Goal: Communication & Community: Answer question/provide support

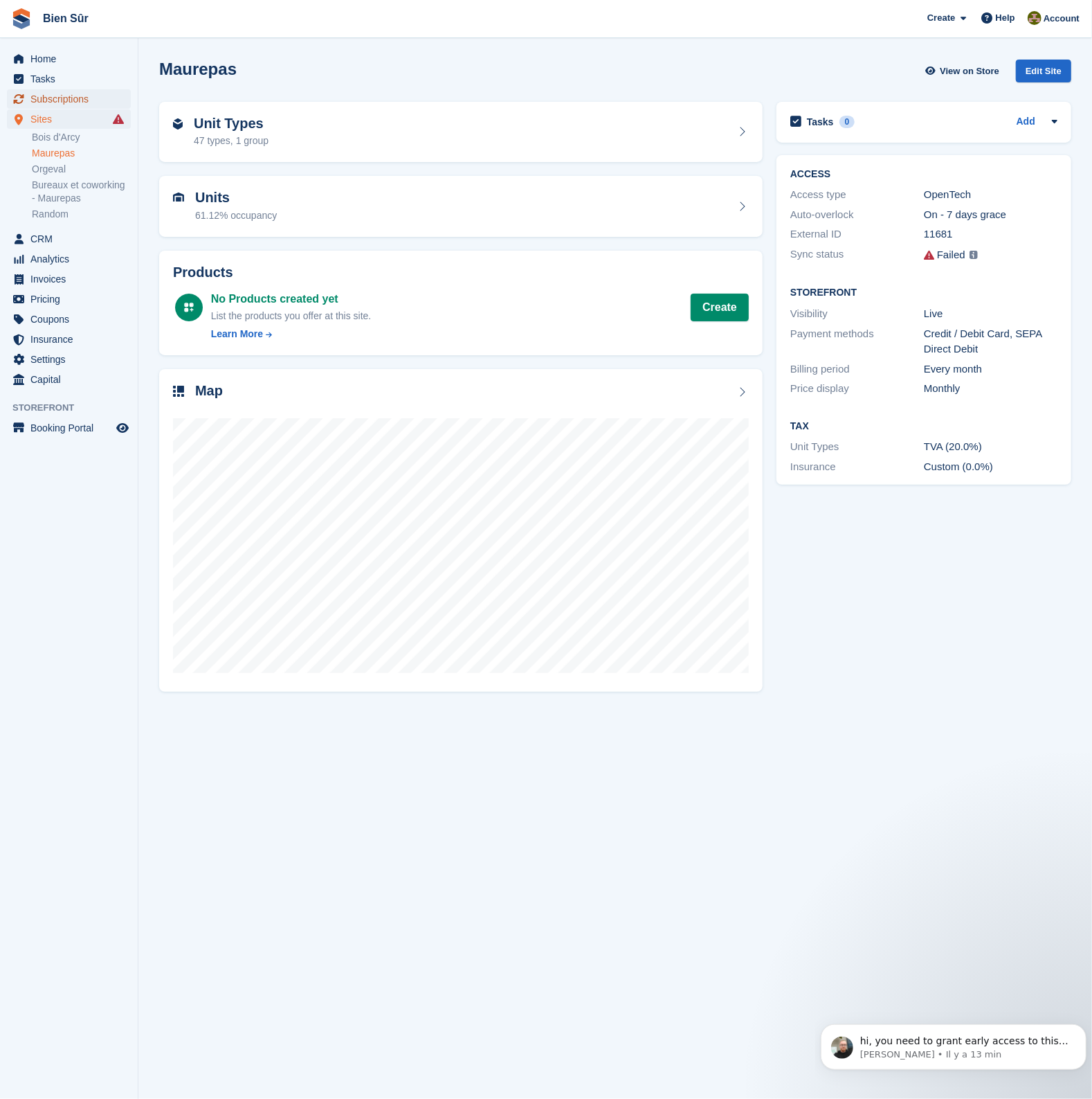
click at [53, 92] on span "Subscriptions" at bounding box center [71, 100] width 83 height 20
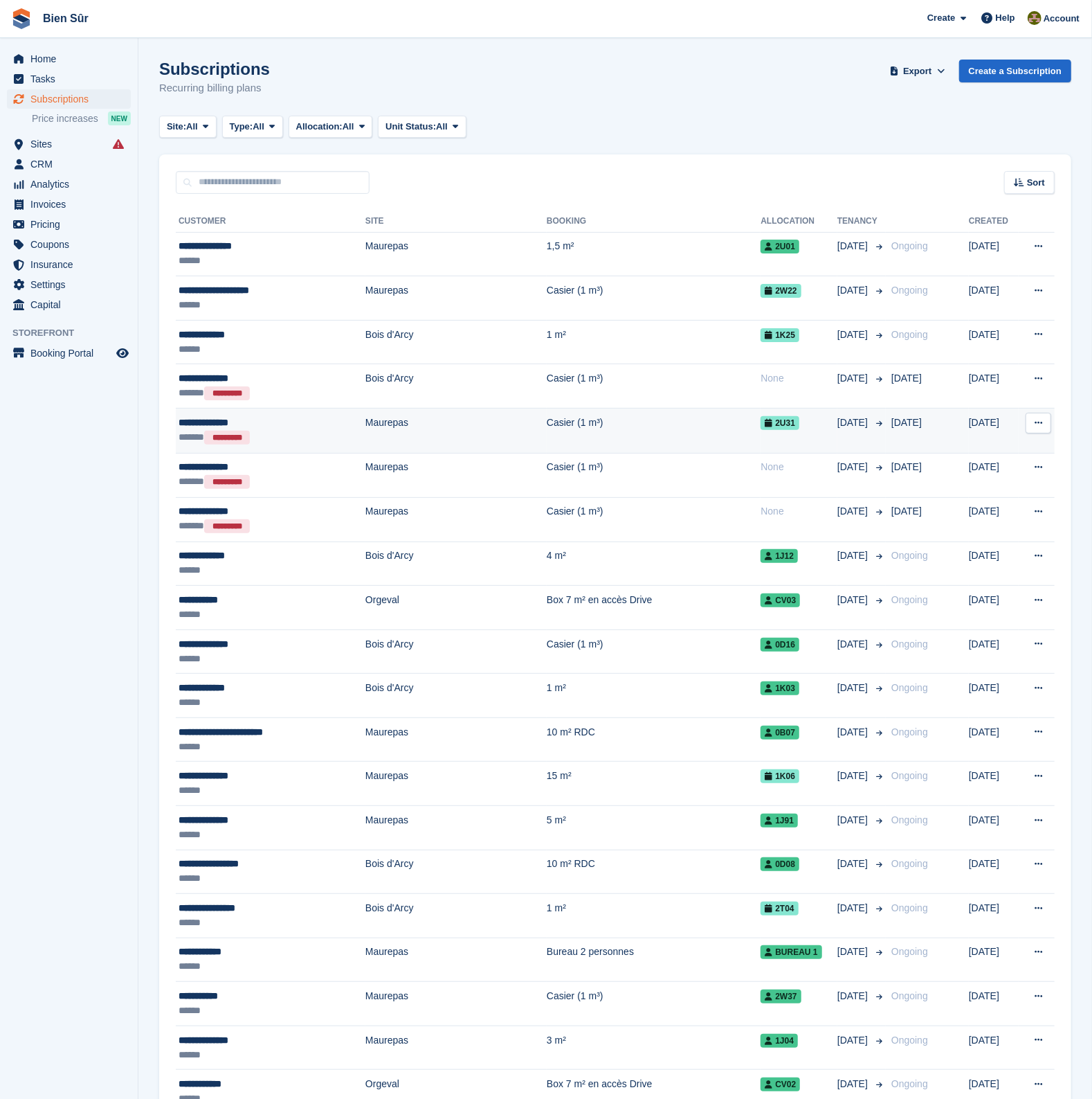
click at [293, 422] on div "**********" at bounding box center [253, 423] width 149 height 15
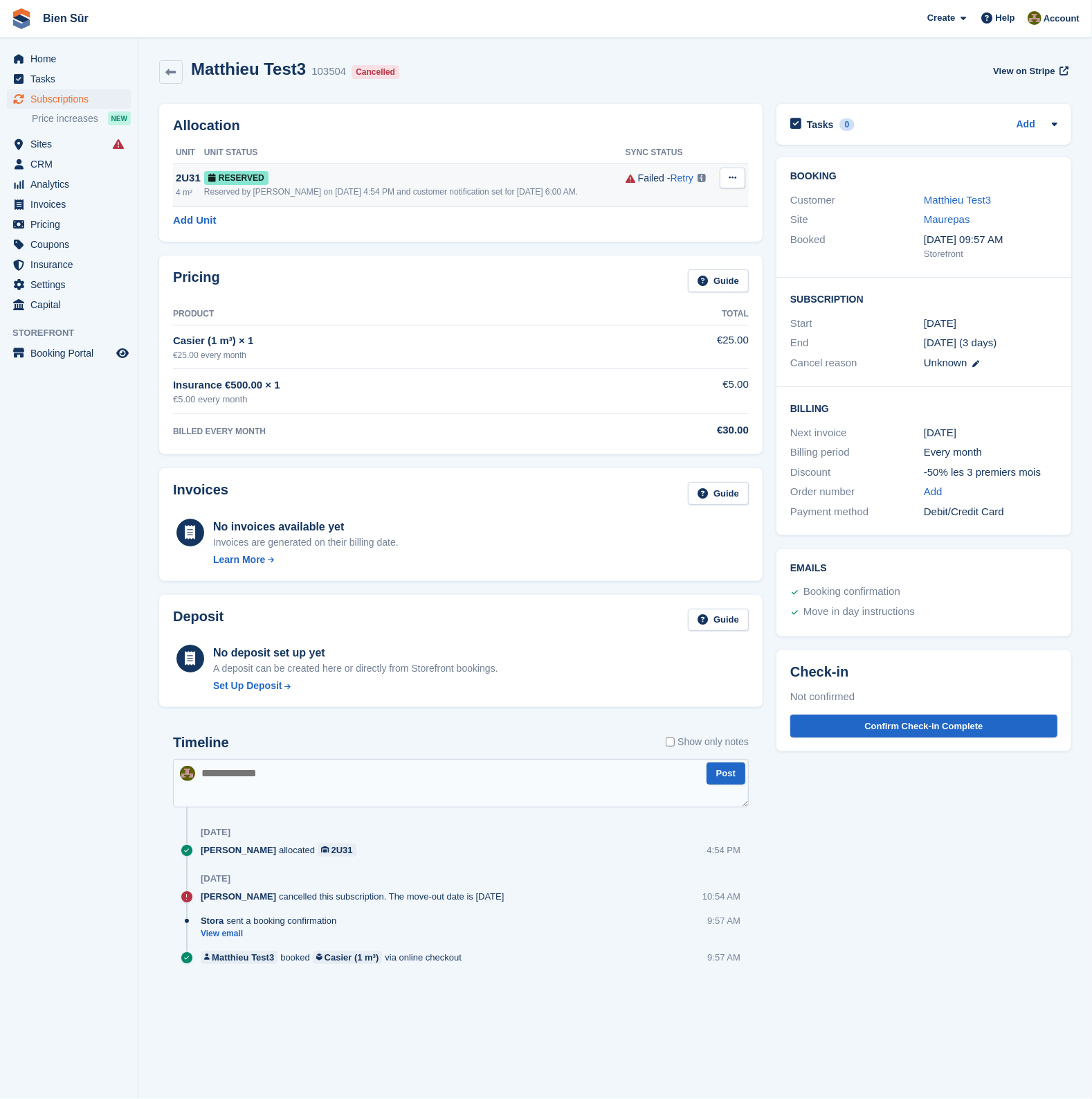
click at [730, 180] on icon at bounding box center [733, 177] width 8 height 9
click at [690, 206] on p "Grant Early Access" at bounding box center [678, 205] width 120 height 18
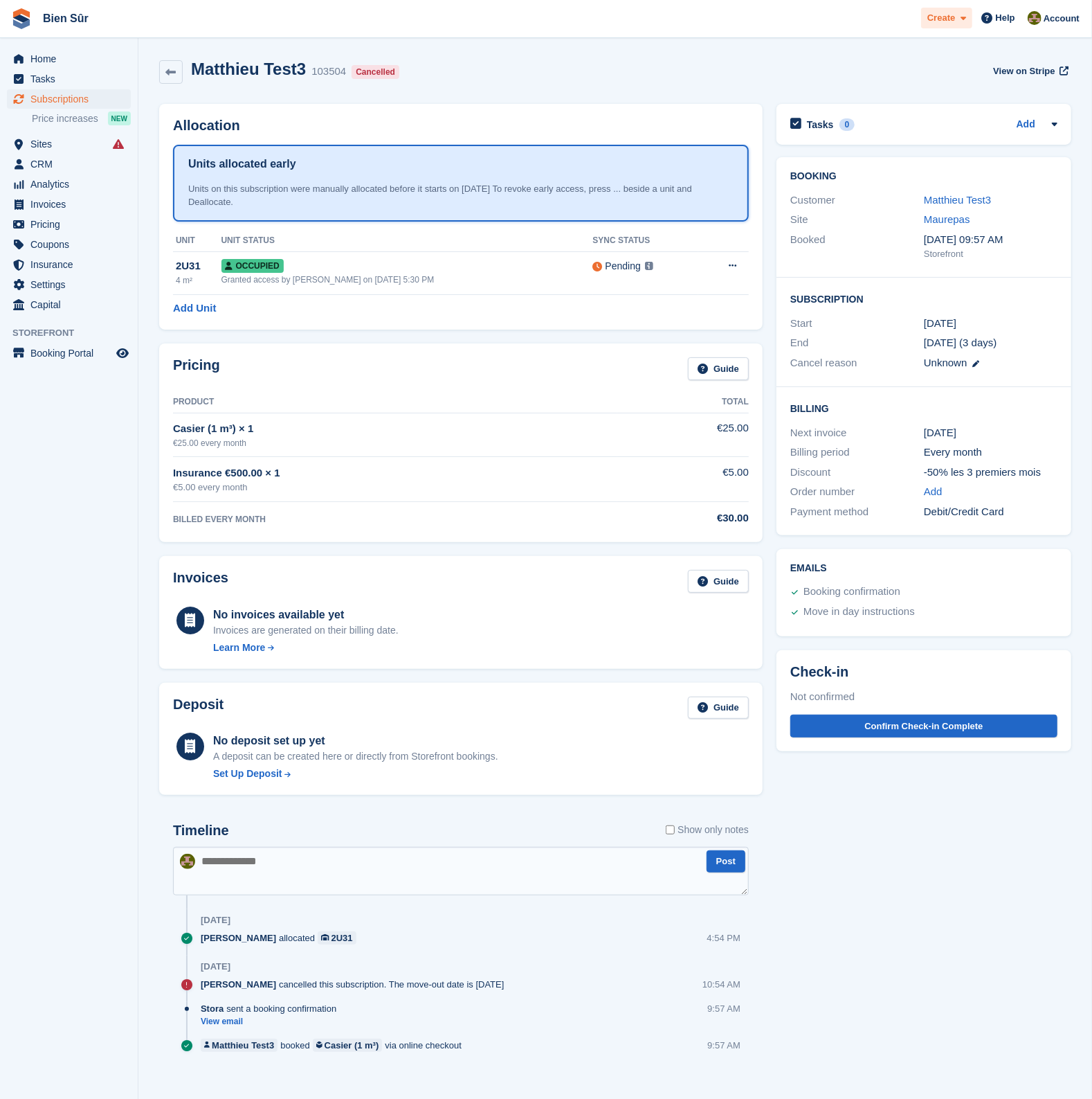
click at [951, 20] on span "Create" at bounding box center [941, 18] width 27 height 14
click at [1007, 18] on span "Help" at bounding box center [1006, 18] width 20 height 14
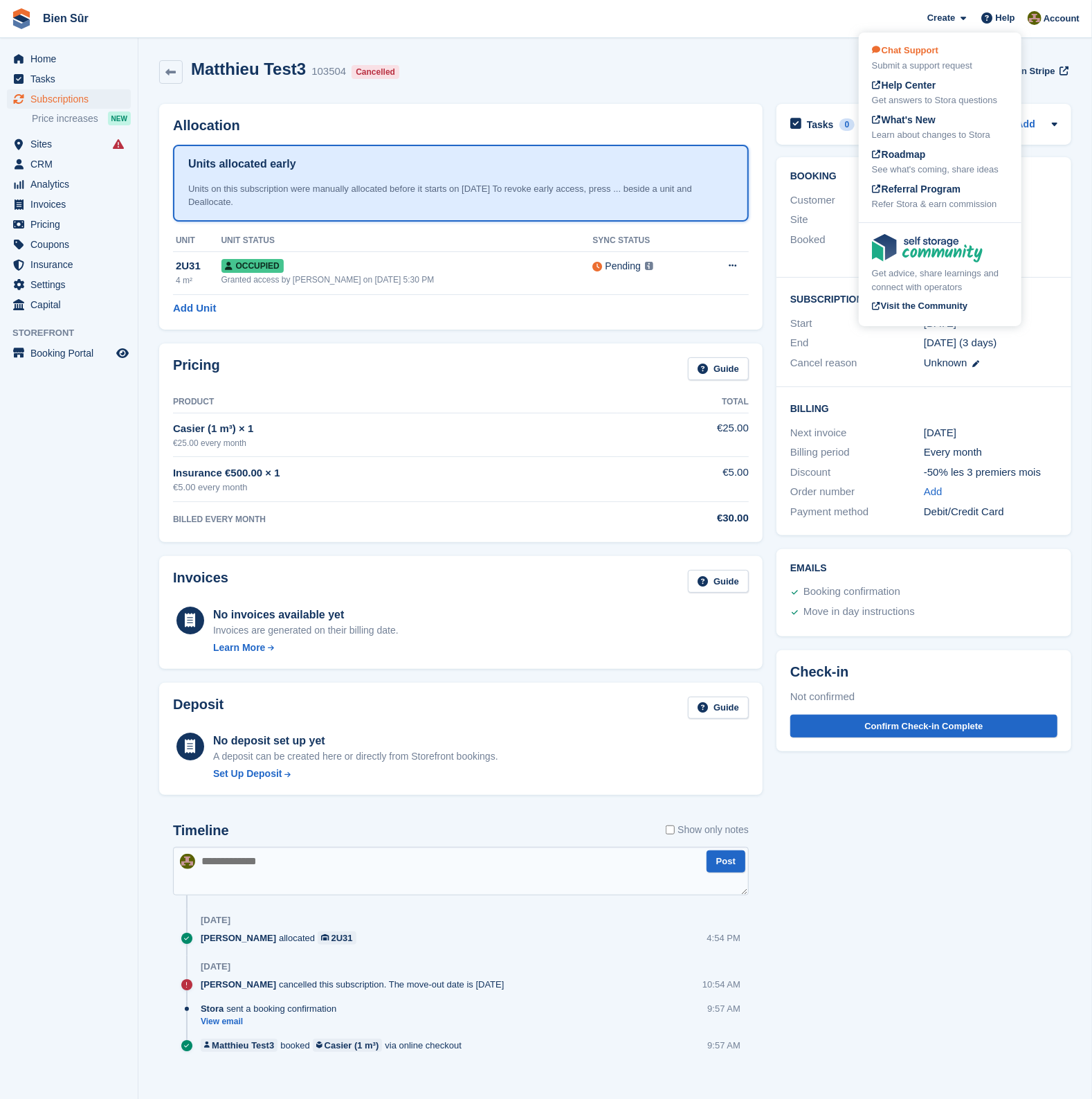
click at [955, 61] on div "Submit a support request" at bounding box center [941, 65] width 137 height 14
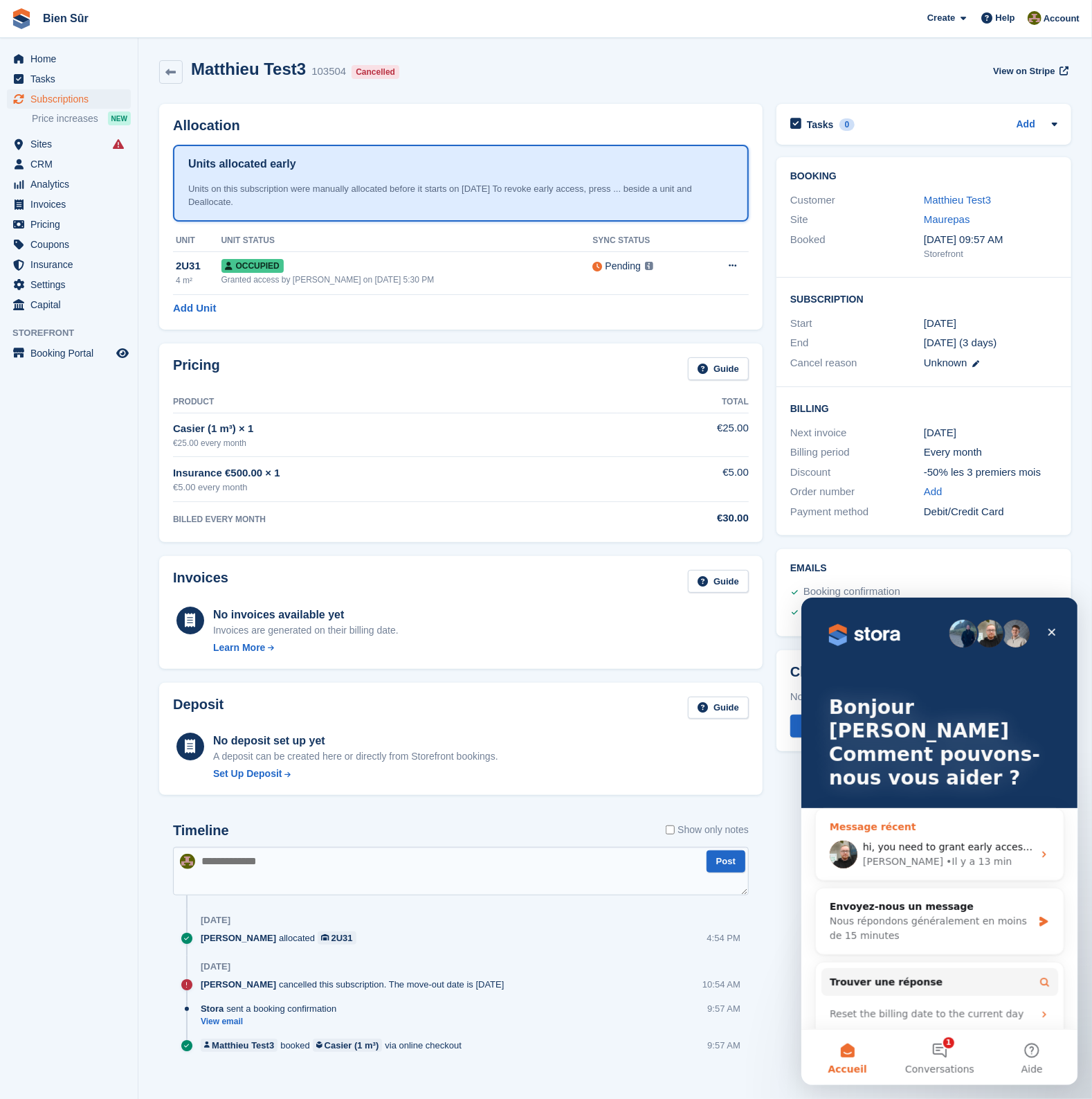
click at [964, 854] on div "Tom • Il y a 13 min" at bounding box center [948, 861] width 170 height 15
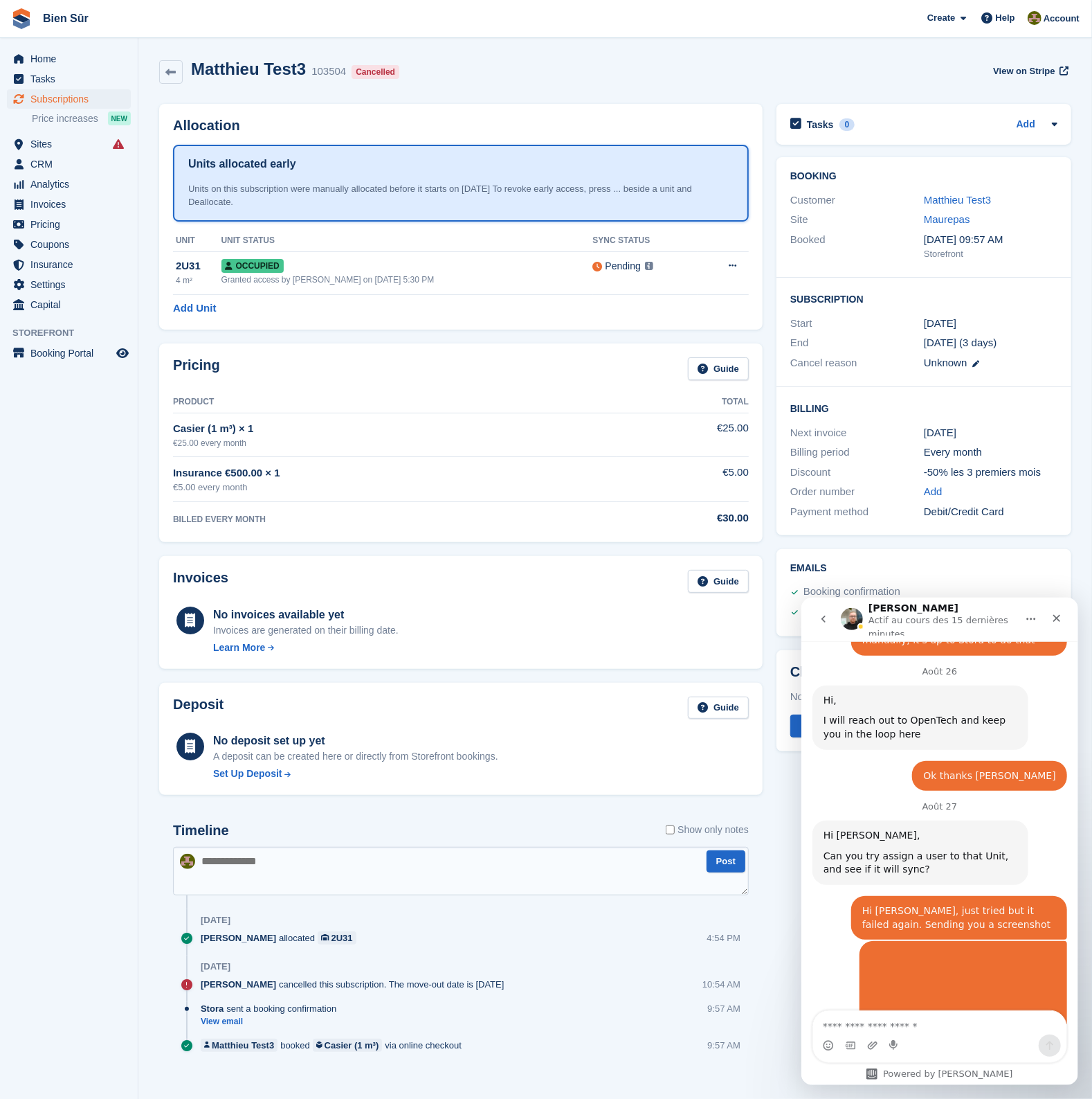
scroll to position [1785, 0]
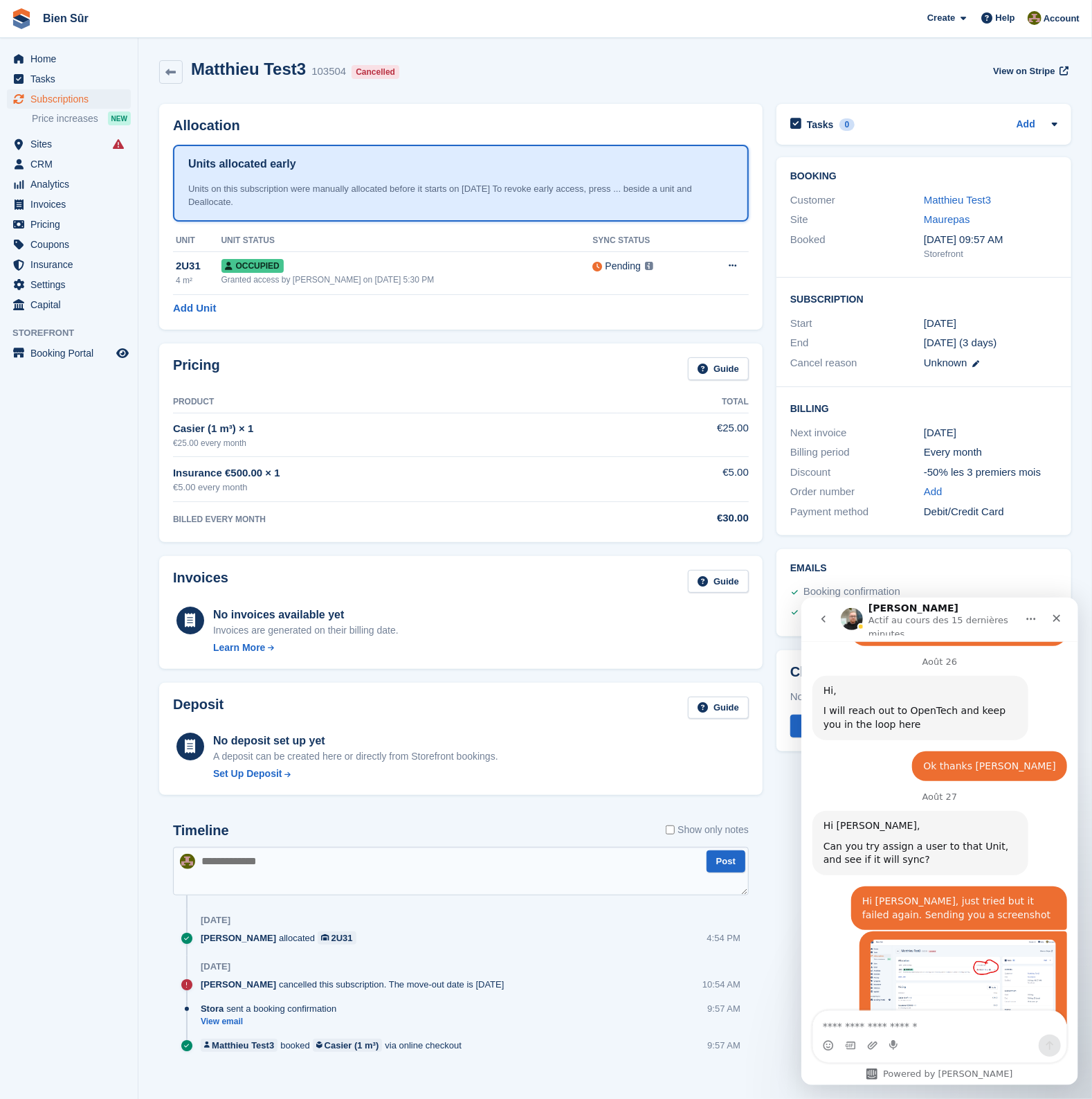
click at [930, 1028] on textarea "Envoyer un message..." at bounding box center [940, 1022] width 254 height 23
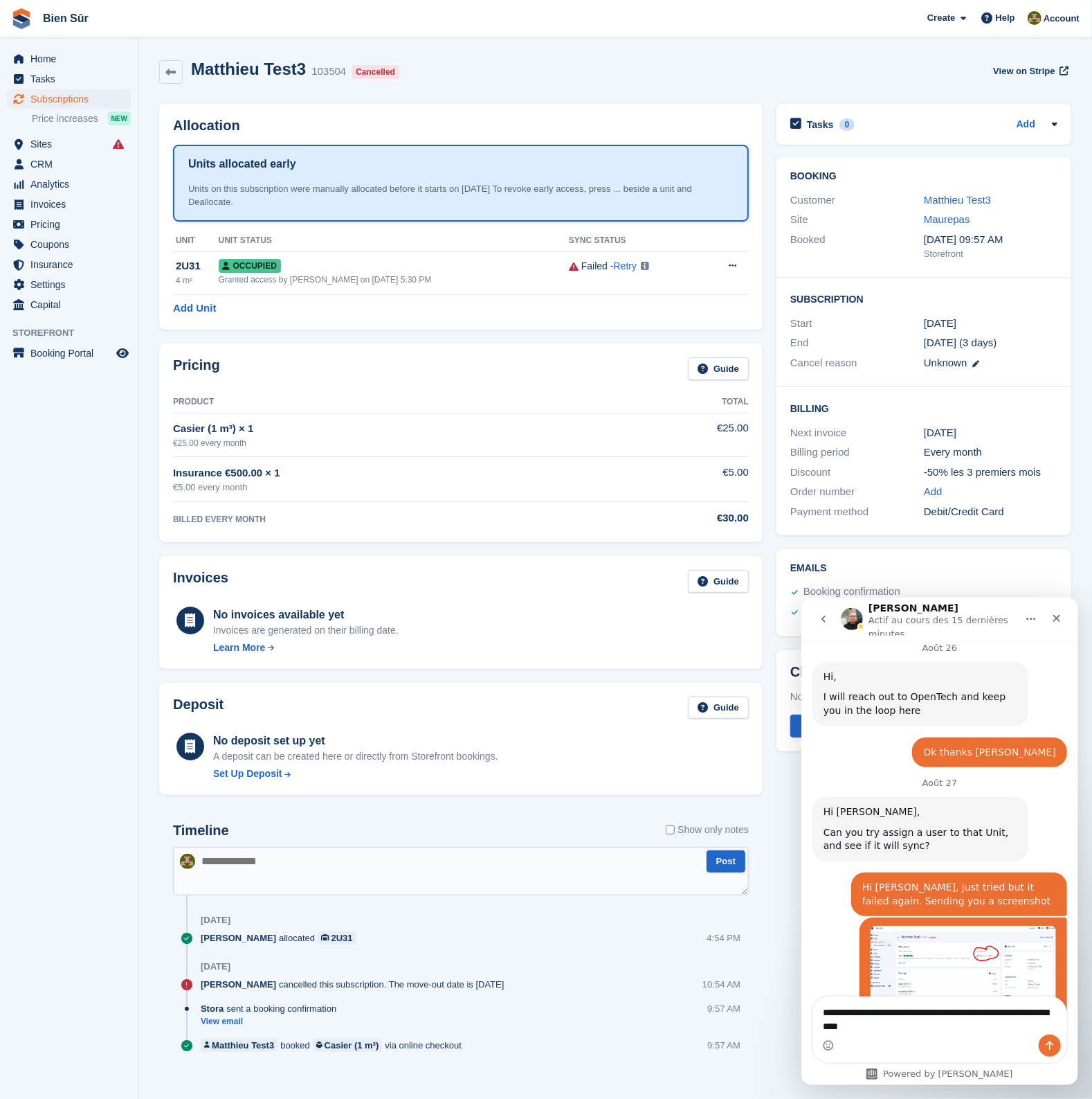
type textarea "**********"
